Goal: Find specific page/section: Find specific page/section

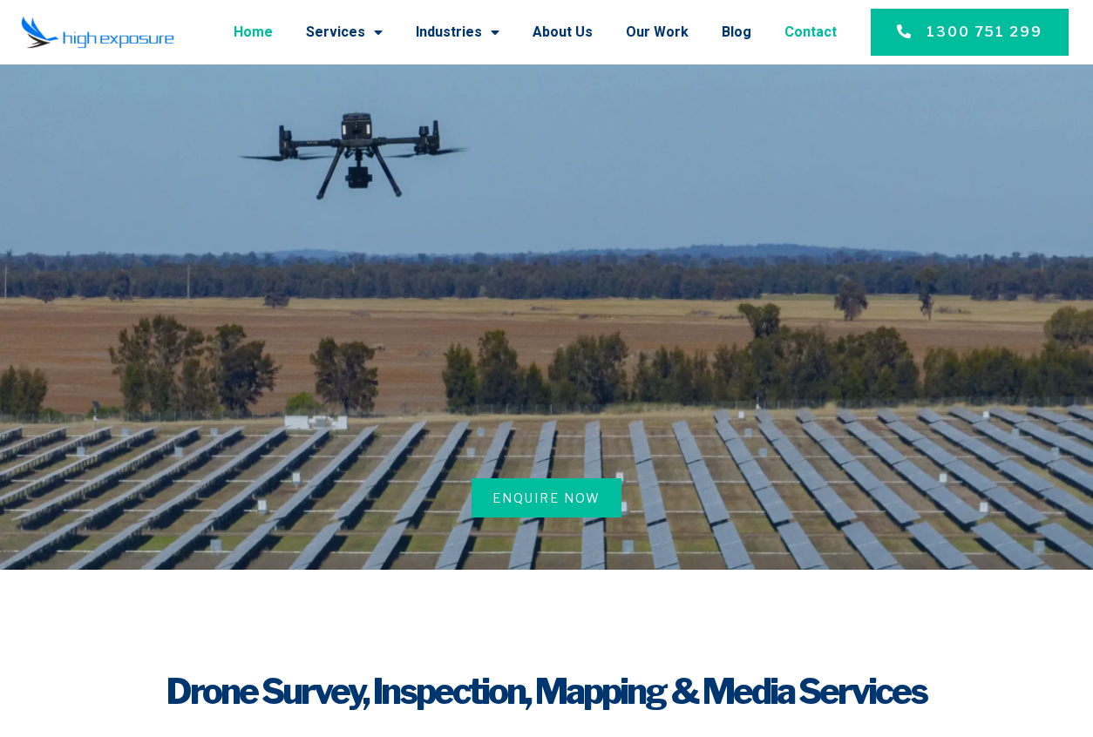
click at [792, 30] on link "Contact" at bounding box center [810, 32] width 52 height 45
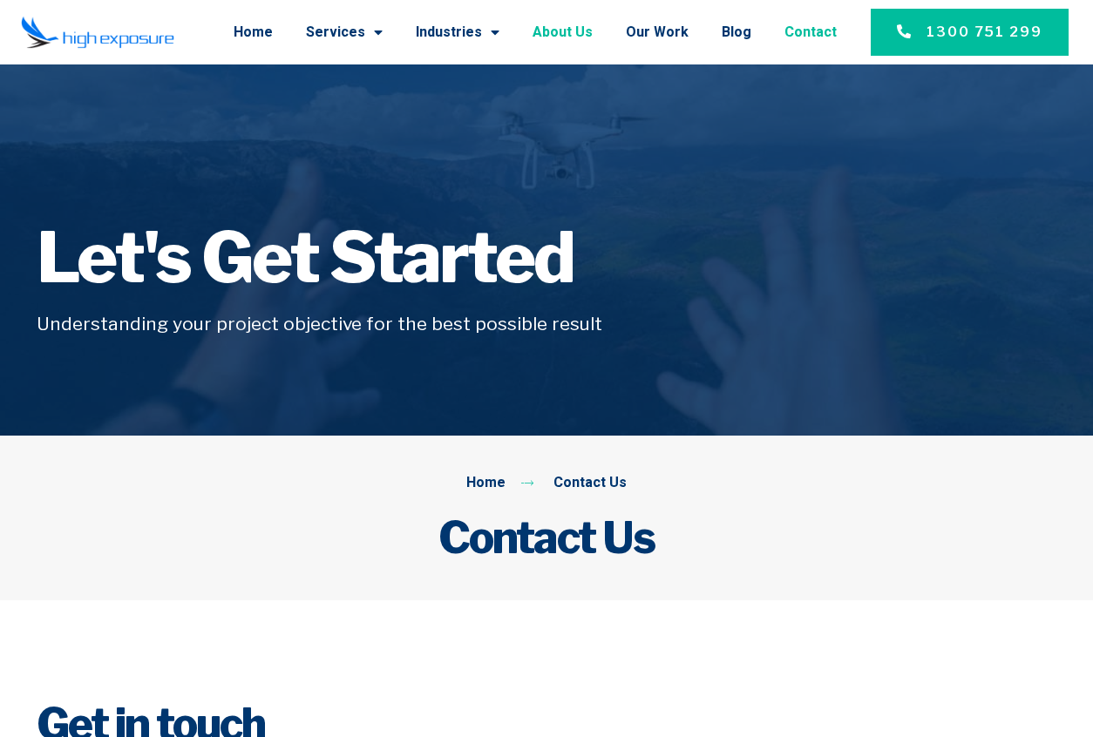
click at [584, 38] on link "About Us" at bounding box center [563, 32] width 60 height 45
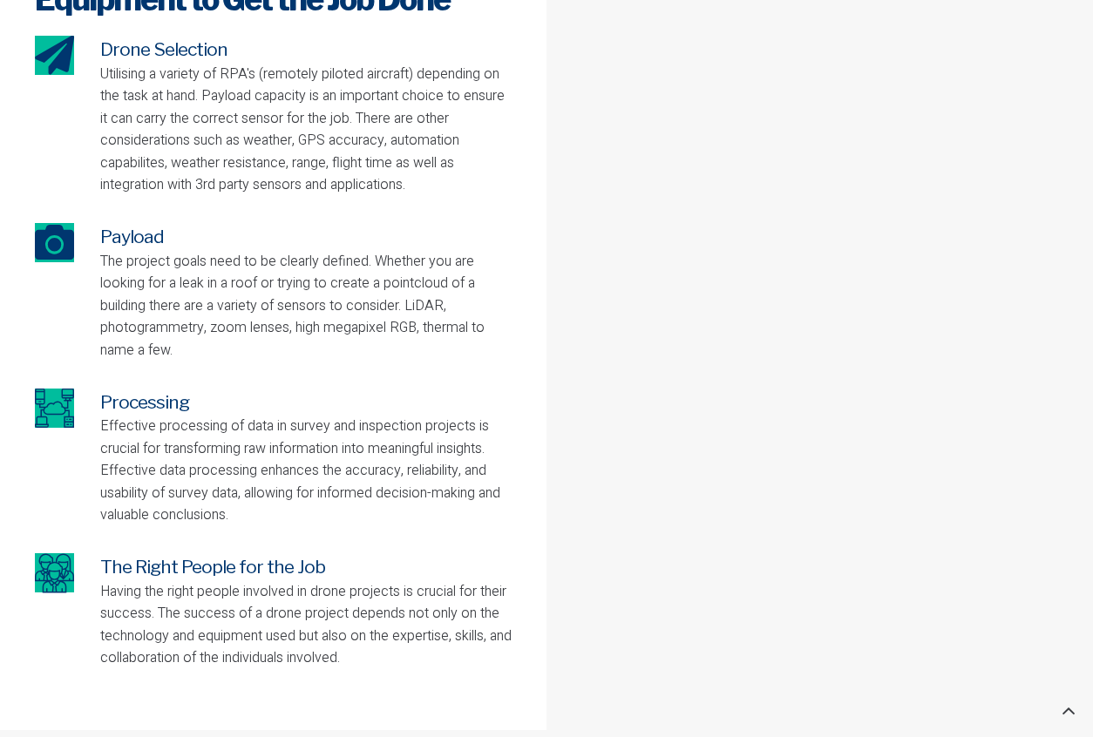
scroll to position [3981, 0]
